Goal: Task Accomplishment & Management: Manage account settings

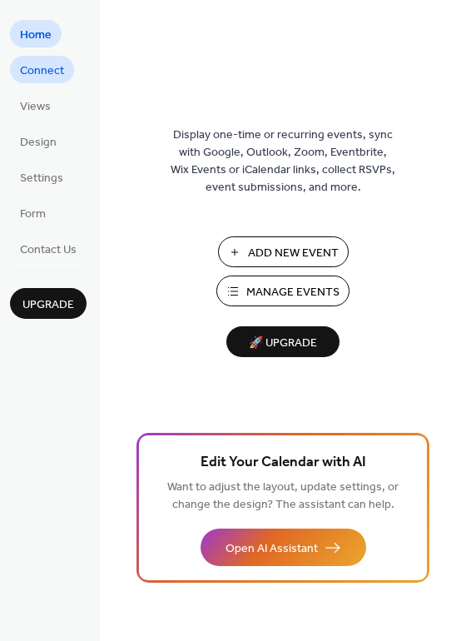
click at [34, 70] on span "Connect" at bounding box center [42, 70] width 44 height 17
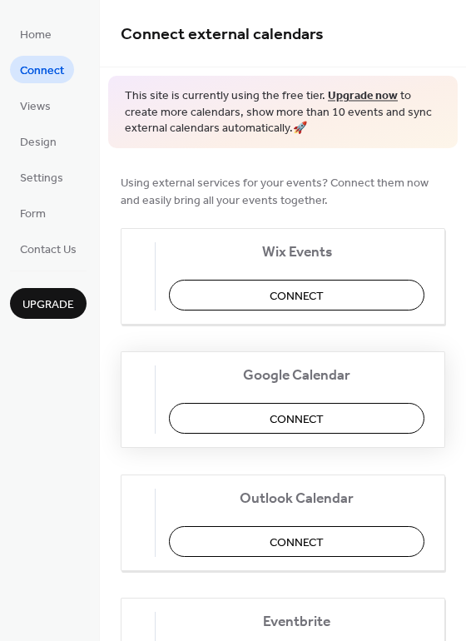
click at [222, 406] on button "Connect" at bounding box center [297, 418] width 256 height 31
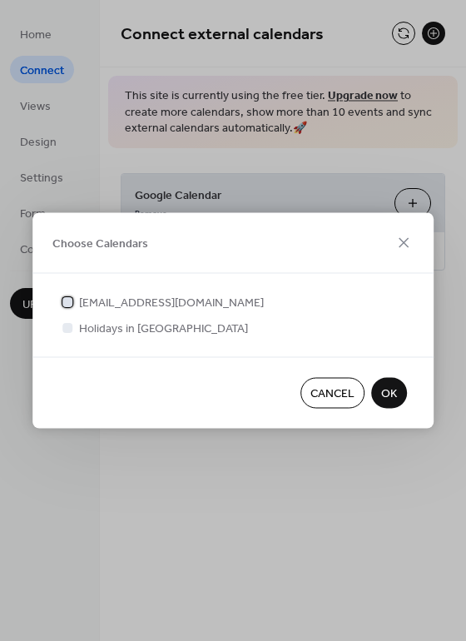
click at [67, 303] on div at bounding box center [67, 302] width 10 height 10
click at [386, 391] on span "OK" at bounding box center [389, 394] width 16 height 17
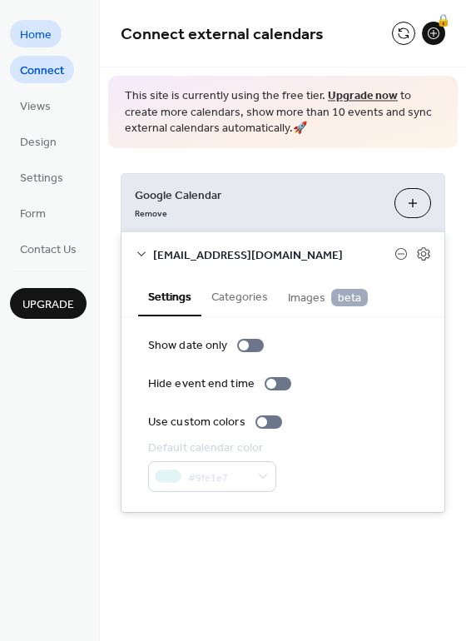
click at [51, 39] on link "Home" at bounding box center [36, 33] width 52 height 27
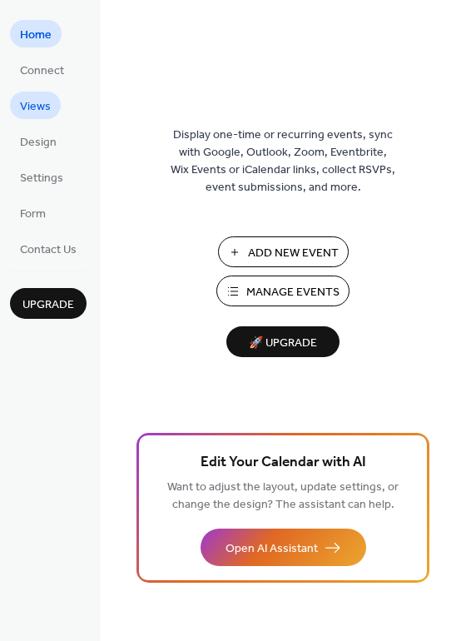
click at [38, 101] on span "Views" at bounding box center [35, 106] width 31 height 17
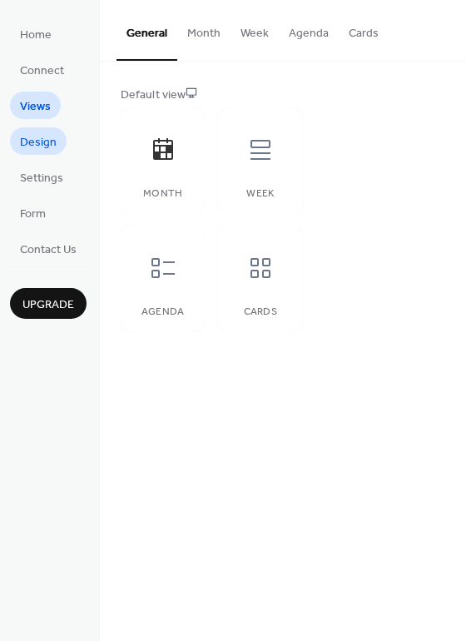
click at [45, 137] on span "Design" at bounding box center [38, 142] width 37 height 17
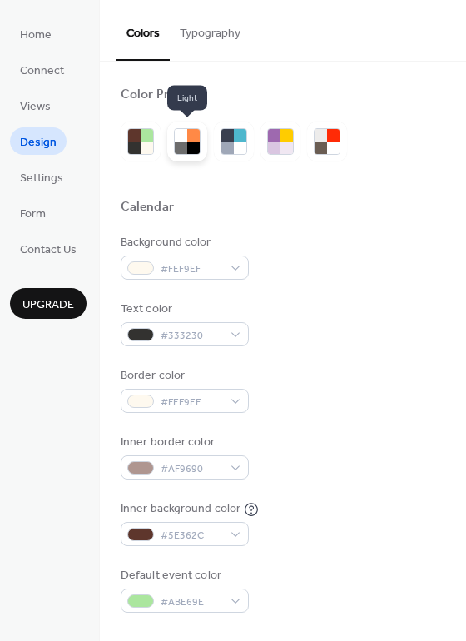
click at [191, 142] on div at bounding box center [193, 148] width 12 height 12
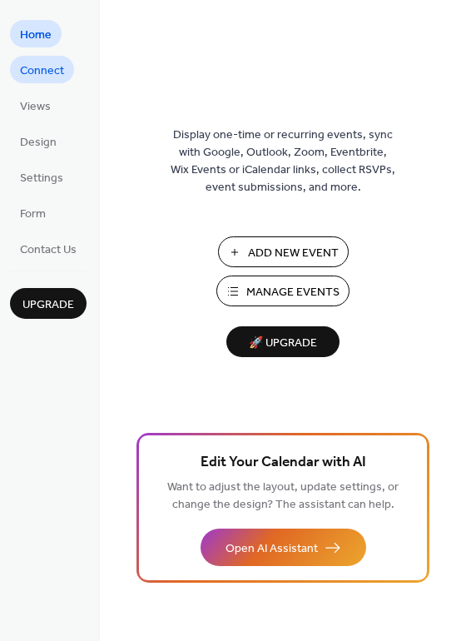
click at [42, 68] on span "Connect" at bounding box center [42, 70] width 44 height 17
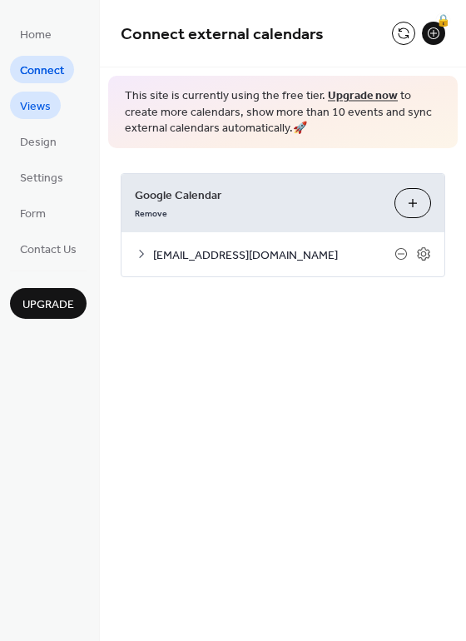
click at [42, 104] on span "Views" at bounding box center [35, 106] width 31 height 17
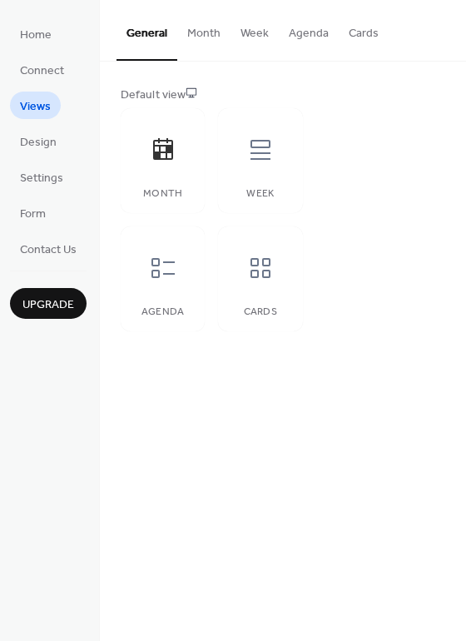
click at [207, 35] on button "Month" at bounding box center [203, 29] width 53 height 59
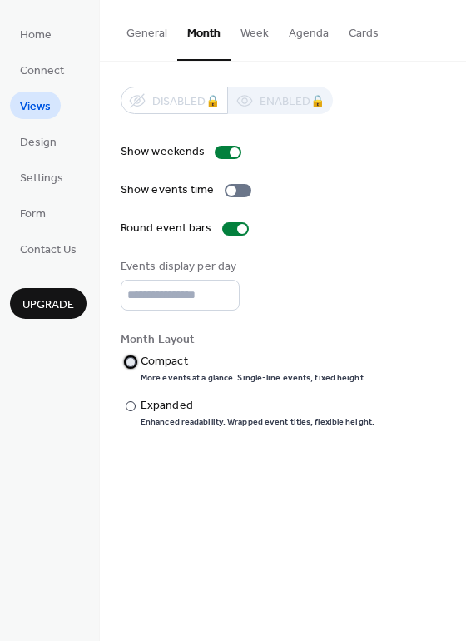
click at [131, 362] on div at bounding box center [131, 362] width 10 height 10
click at [127, 405] on div at bounding box center [131, 406] width 10 height 10
click at [224, 288] on input "*" at bounding box center [180, 295] width 119 height 31
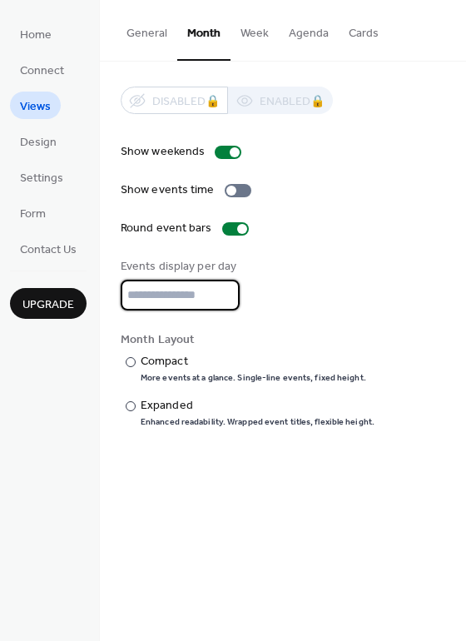
click at [224, 288] on input "*" at bounding box center [180, 295] width 119 height 31
type input "**"
click at [224, 288] on input "**" at bounding box center [180, 295] width 119 height 31
